Goal: Entertainment & Leisure: Consume media (video, audio)

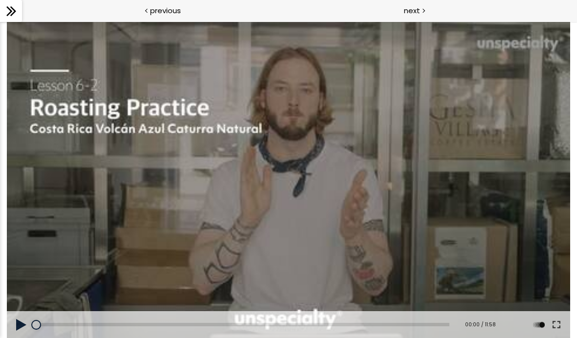
click at [16, 11] on icon at bounding box center [11, 11] width 15 height 15
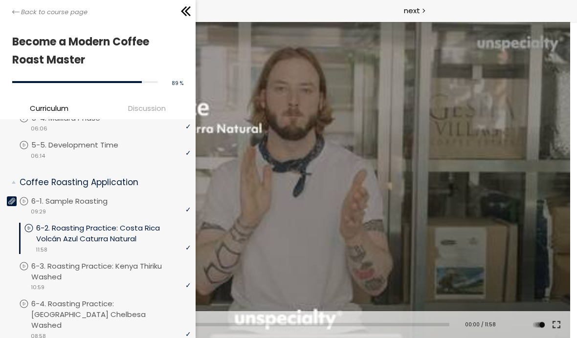
click at [296, 237] on div at bounding box center [288, 180] width 563 height 317
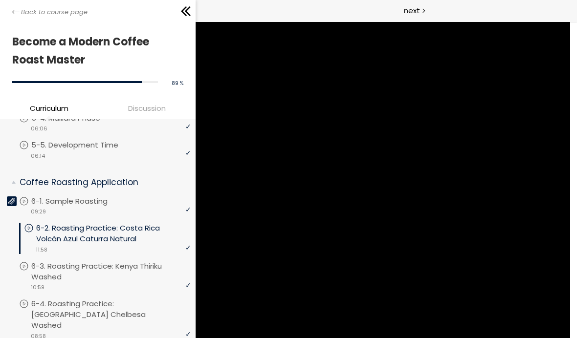
click at [191, 16] on icon at bounding box center [185, 11] width 15 height 15
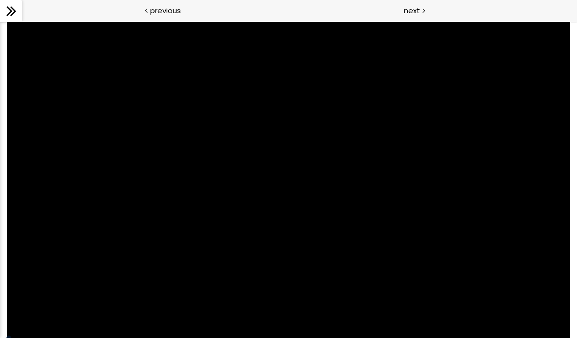
click at [471, 217] on div at bounding box center [288, 180] width 563 height 317
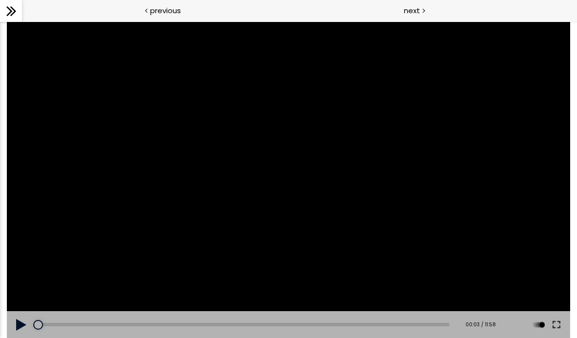
click at [559, 321] on button at bounding box center [556, 324] width 18 height 27
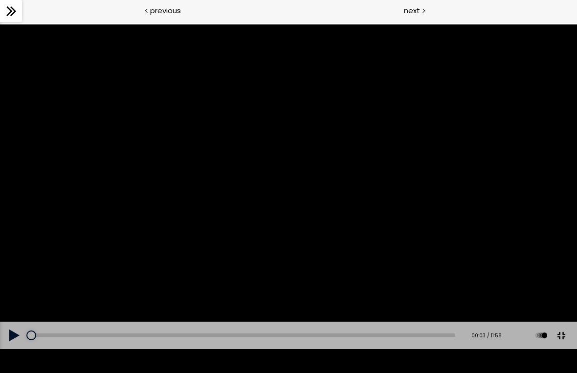
click at [363, 202] on div at bounding box center [288, 186] width 577 height 324
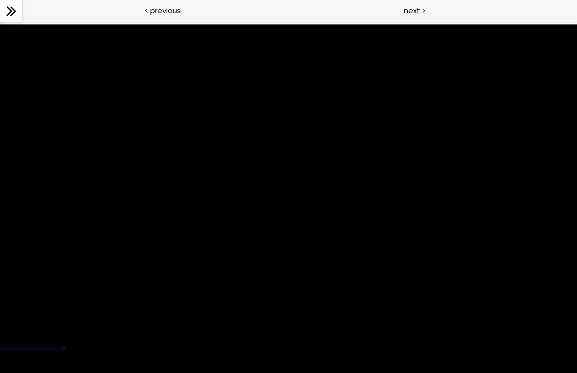
click at [274, 196] on div at bounding box center [288, 186] width 577 height 324
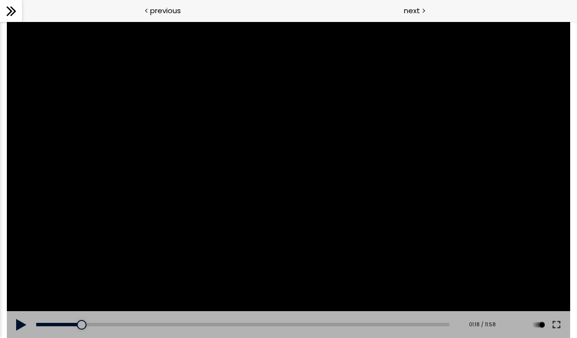
click at [274, 212] on div at bounding box center [288, 180] width 563 height 317
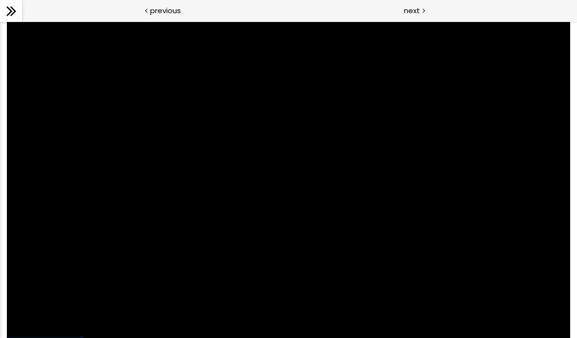
click at [267, 179] on div at bounding box center [288, 180] width 563 height 317
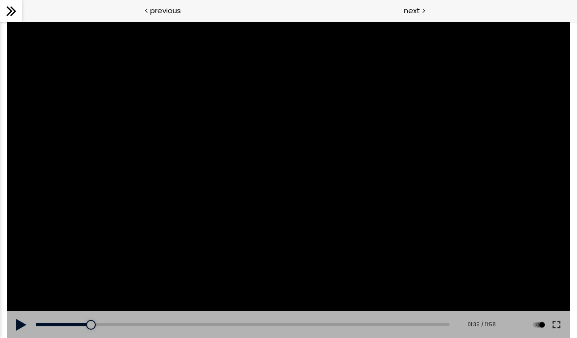
click at [283, 161] on div at bounding box center [288, 180] width 563 height 317
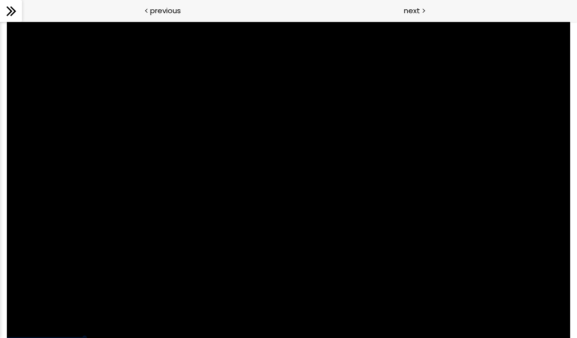
click at [283, 191] on div at bounding box center [288, 180] width 563 height 317
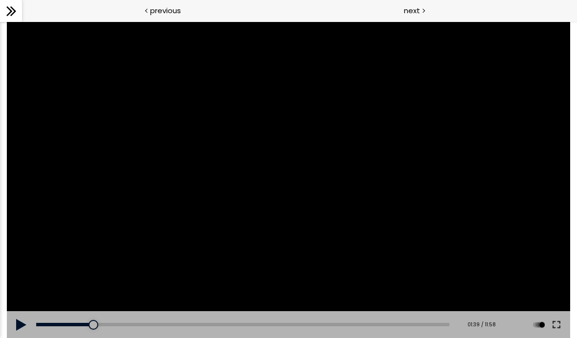
click at [256, 164] on div at bounding box center [288, 180] width 563 height 317
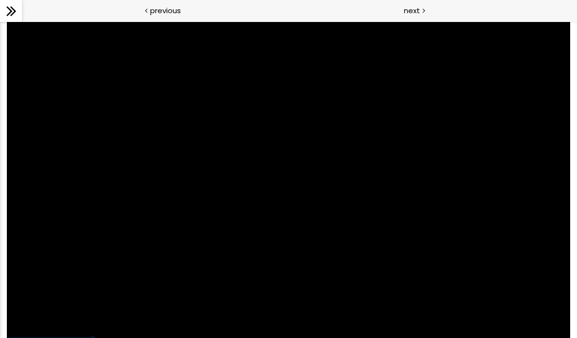
click at [396, 147] on div at bounding box center [288, 180] width 563 height 317
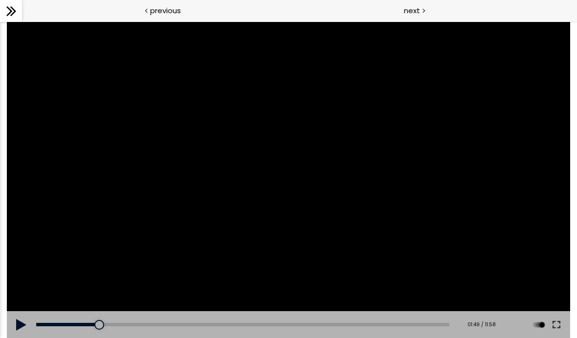
click at [543, 262] on div at bounding box center [288, 180] width 563 height 317
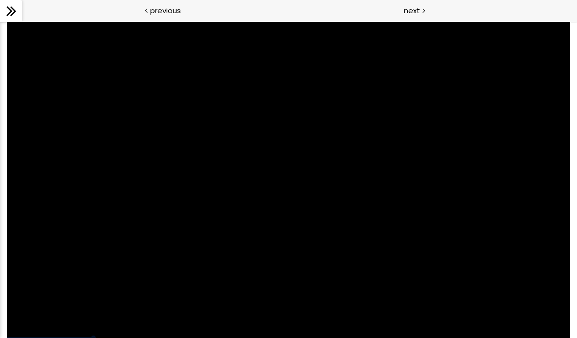
click at [551, 275] on div at bounding box center [288, 180] width 563 height 317
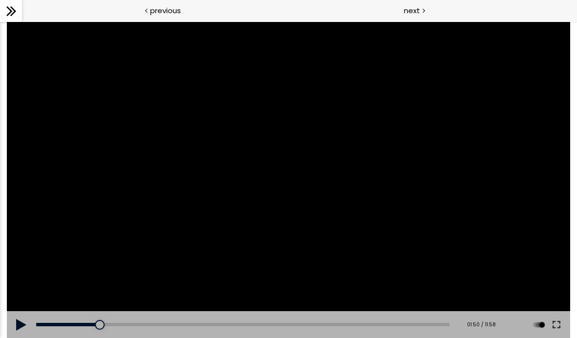
click at [557, 314] on button at bounding box center [556, 324] width 18 height 27
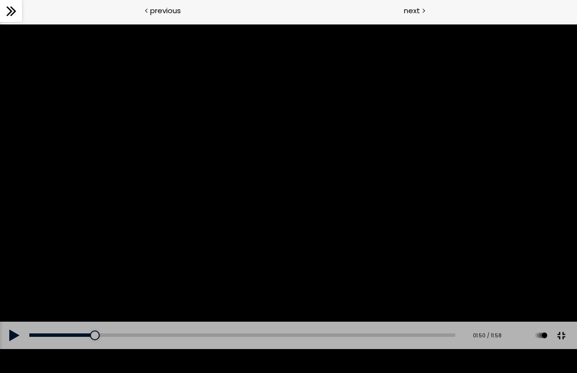
click at [372, 188] on div at bounding box center [288, 186] width 577 height 324
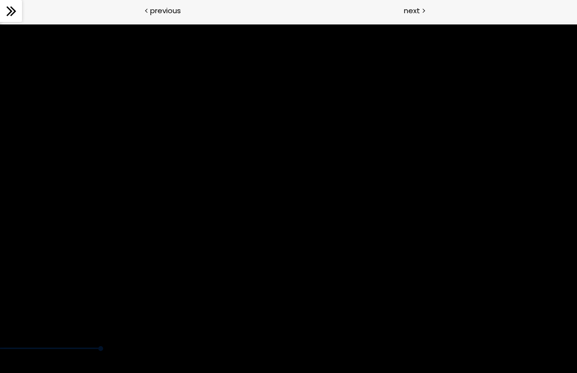
click at [198, 207] on div at bounding box center [288, 186] width 577 height 324
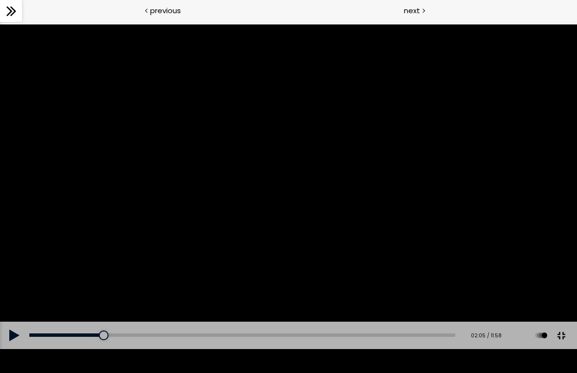
click at [521, 114] on div at bounding box center [288, 186] width 577 height 324
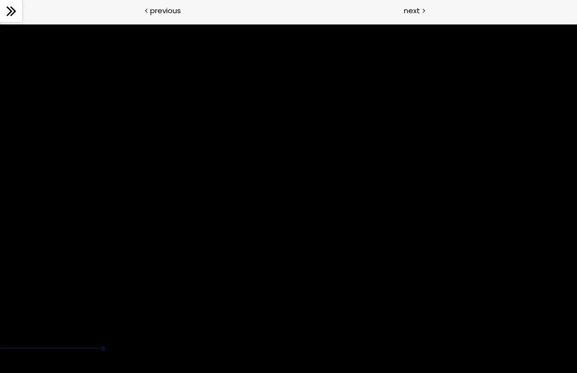
click at [351, 241] on div at bounding box center [288, 186] width 577 height 324
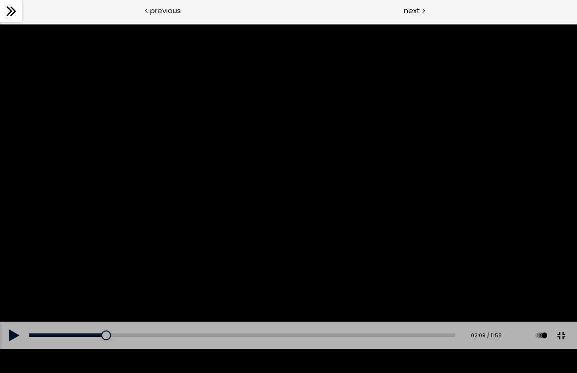
click at [247, 198] on div at bounding box center [288, 186] width 577 height 324
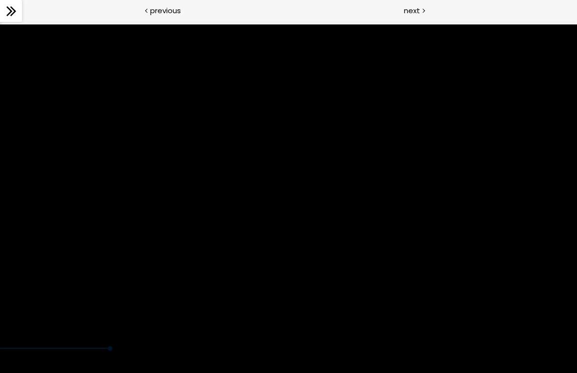
click at [218, 209] on div at bounding box center [288, 186] width 577 height 324
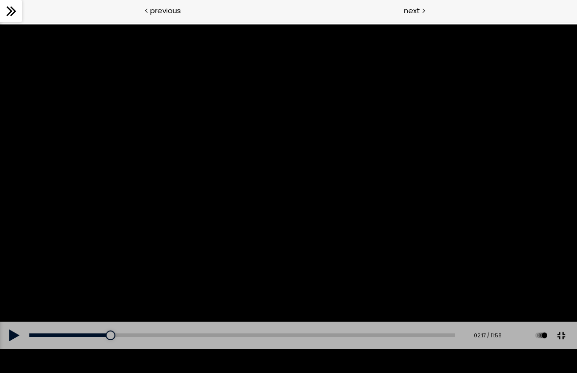
click at [330, 191] on div at bounding box center [288, 186] width 577 height 324
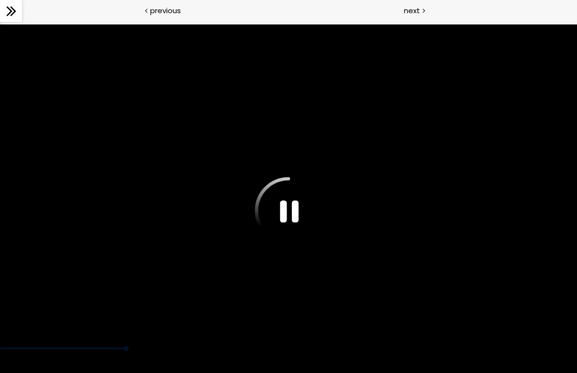
click at [366, 254] on div at bounding box center [288, 186] width 577 height 324
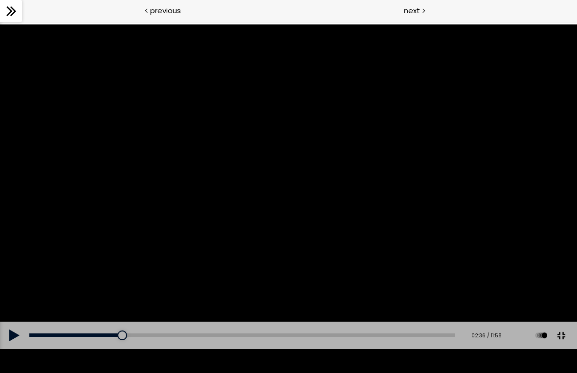
click at [293, 187] on div at bounding box center [288, 186] width 577 height 324
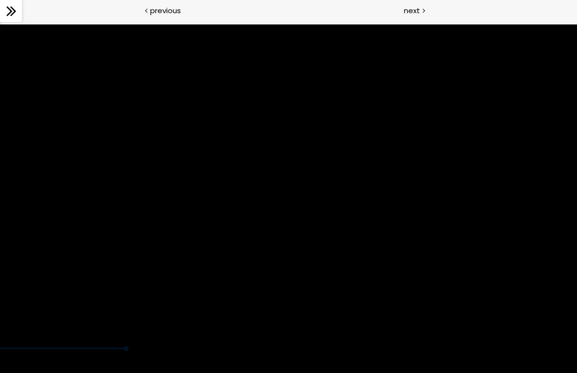
click at [292, 181] on div at bounding box center [288, 186] width 577 height 324
click at [288, 179] on div at bounding box center [288, 186] width 577 height 324
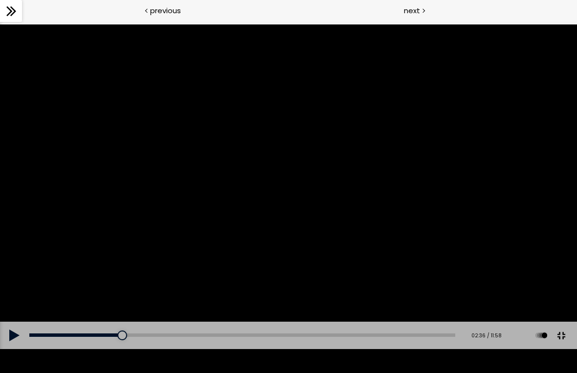
click at [25, 338] on button at bounding box center [14, 335] width 29 height 27
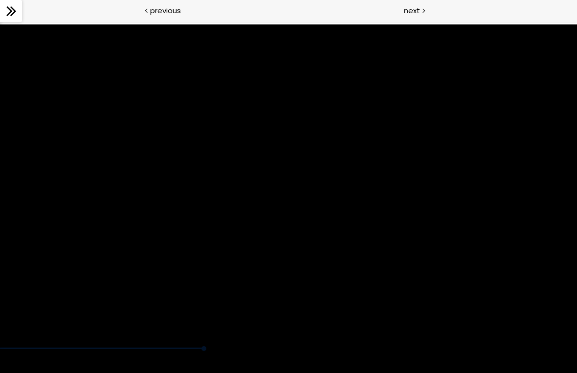
click at [258, 194] on div at bounding box center [288, 186] width 577 height 324
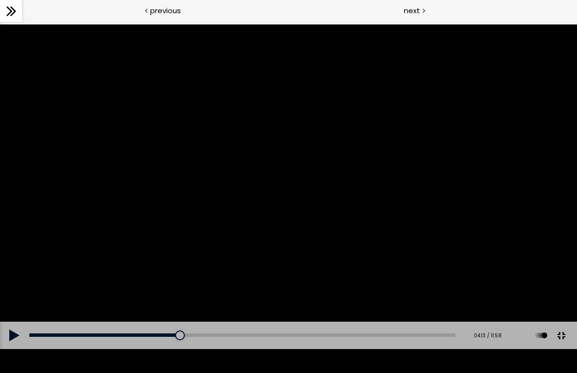
click at [267, 225] on div at bounding box center [288, 186] width 577 height 324
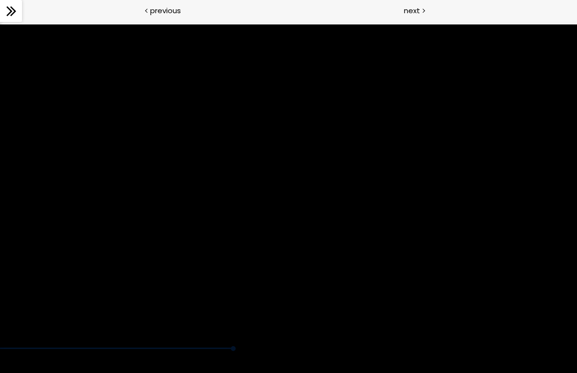
click at [300, 194] on div at bounding box center [288, 186] width 577 height 324
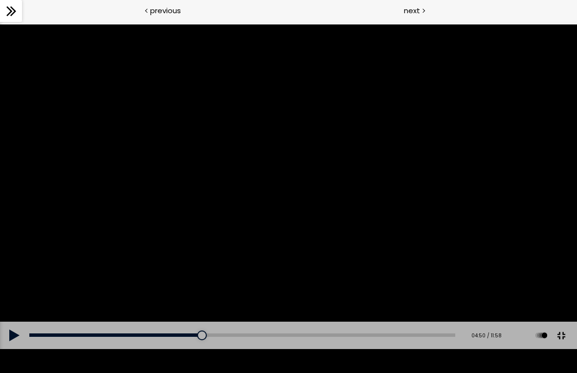
click at [385, 175] on div at bounding box center [288, 186] width 577 height 324
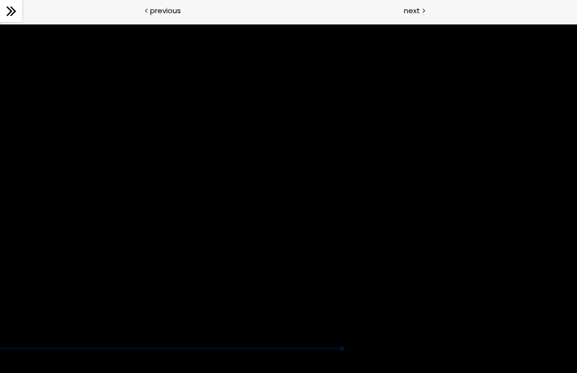
click at [302, 224] on div at bounding box center [288, 186] width 577 height 324
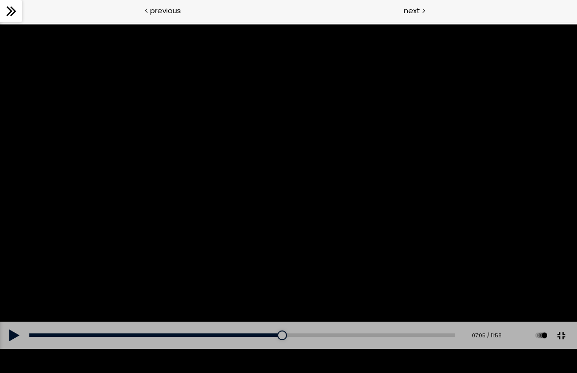
click at [305, 229] on div at bounding box center [288, 186] width 577 height 324
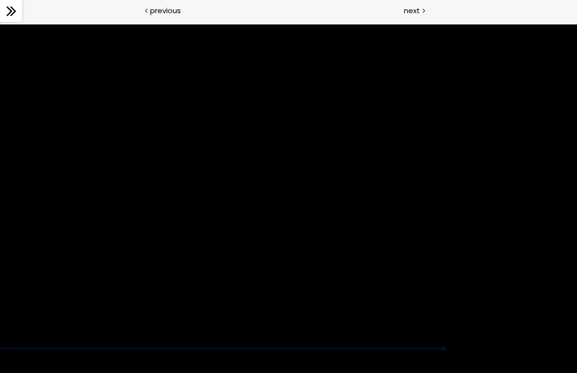
click at [335, 214] on div at bounding box center [288, 186] width 577 height 324
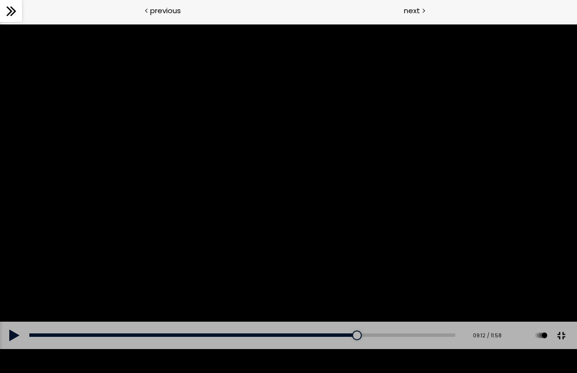
click at [303, 233] on div at bounding box center [288, 186] width 577 height 324
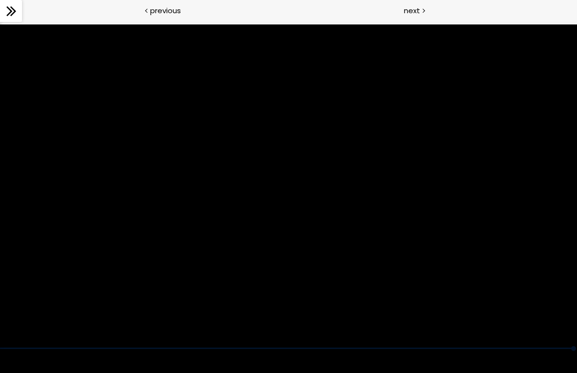
click at [298, 288] on div at bounding box center [288, 186] width 577 height 324
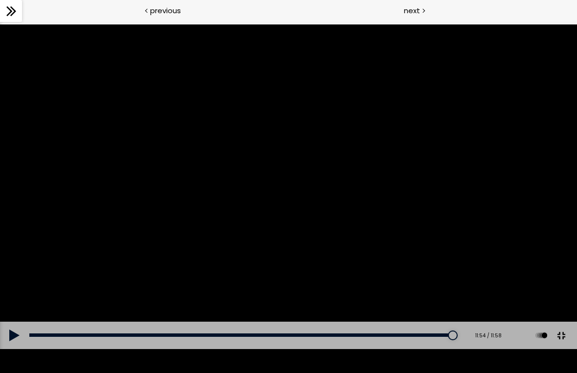
click at [334, 216] on div at bounding box center [288, 186] width 577 height 324
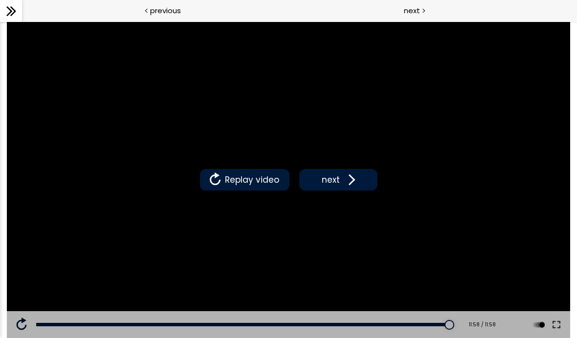
click at [347, 170] on button "next" at bounding box center [338, 180] width 78 height 22
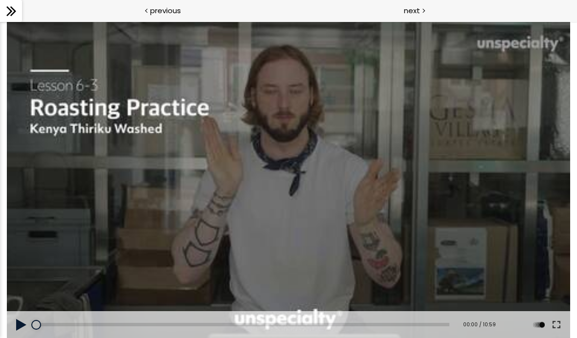
click at [294, 158] on div at bounding box center [288, 180] width 563 height 317
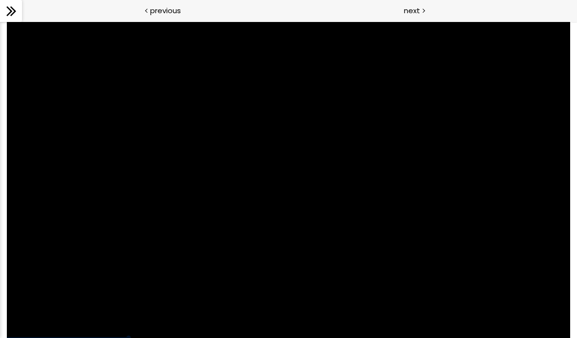
click at [368, 215] on div at bounding box center [288, 180] width 563 height 317
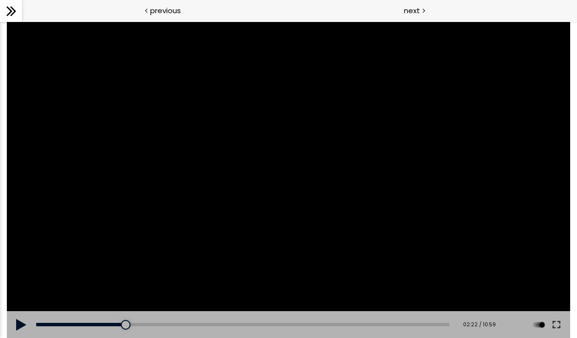
click at [274, 159] on div at bounding box center [288, 180] width 563 height 317
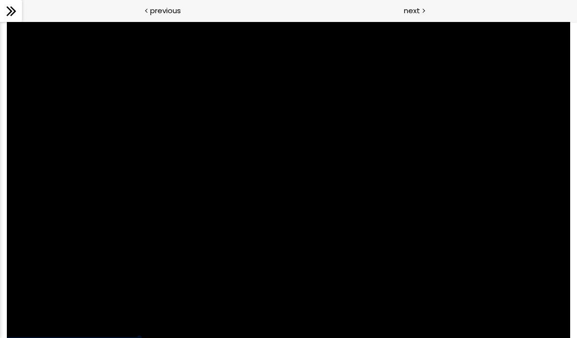
click at [363, 151] on div at bounding box center [288, 180] width 563 height 317
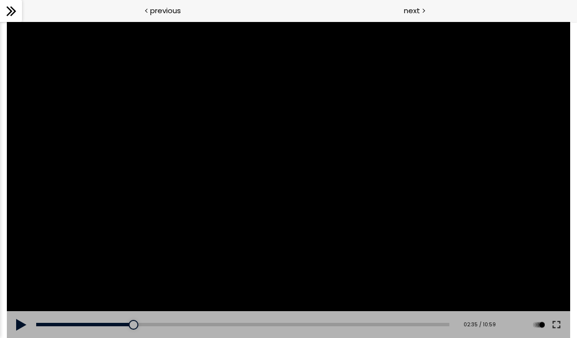
click at [269, 177] on div at bounding box center [288, 180] width 563 height 317
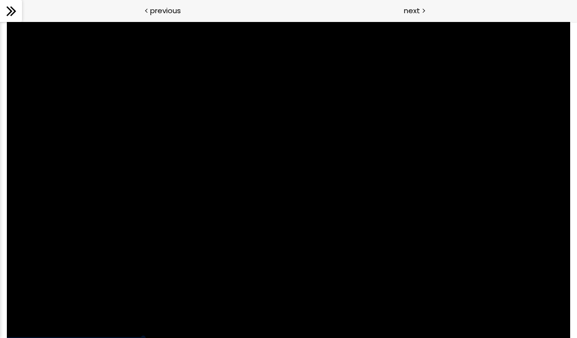
click at [328, 157] on div at bounding box center [288, 180] width 563 height 317
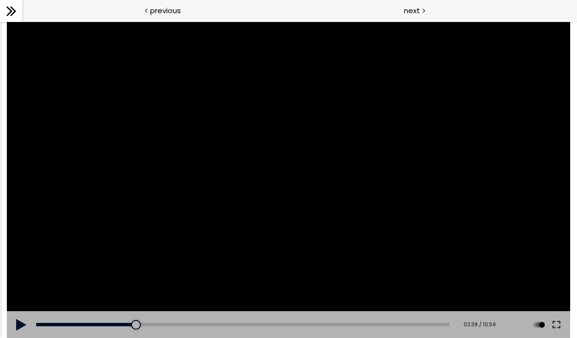
click at [317, 167] on div at bounding box center [288, 180] width 563 height 317
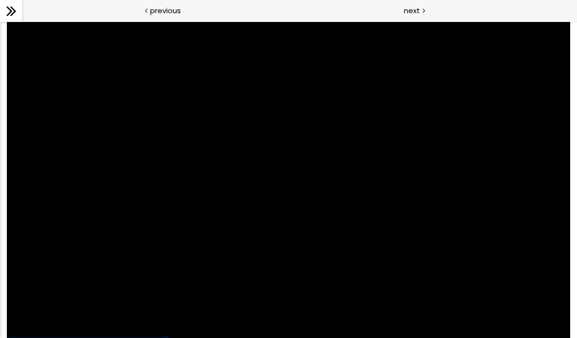
click at [277, 193] on div at bounding box center [288, 180] width 563 height 317
